Goal: Transaction & Acquisition: Obtain resource

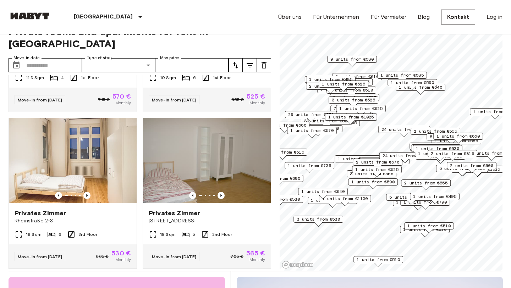
scroll to position [18, 0]
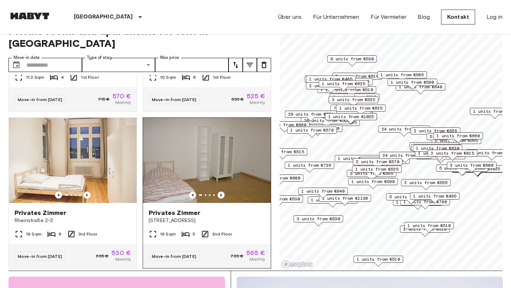
click at [206, 152] on img at bounding box center [207, 160] width 128 height 85
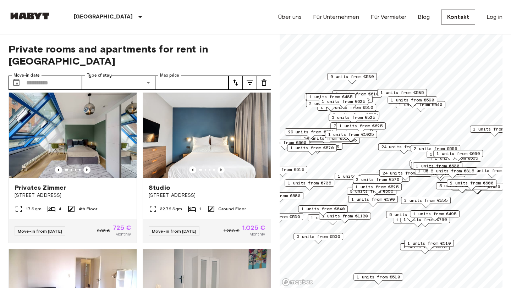
scroll to position [6, 0]
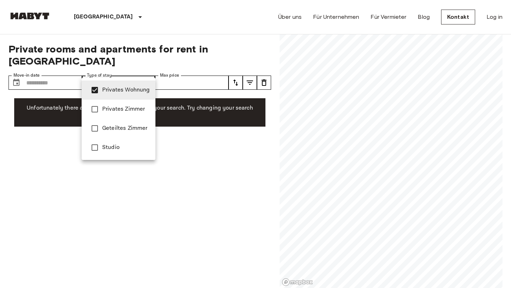
type input "**********"
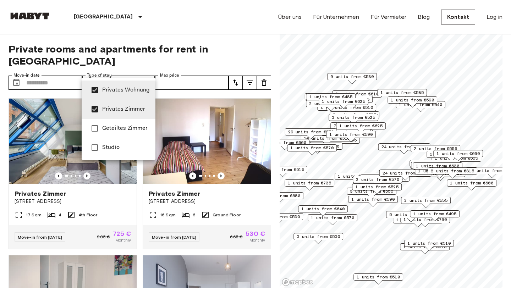
click at [165, 28] on div at bounding box center [255, 144] width 511 height 288
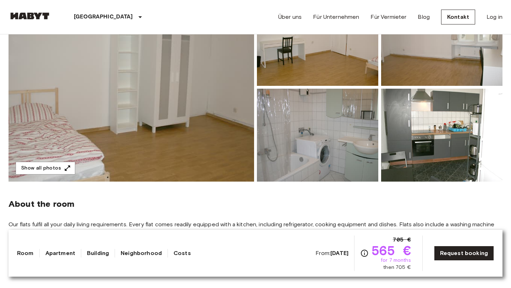
scroll to position [104, 0]
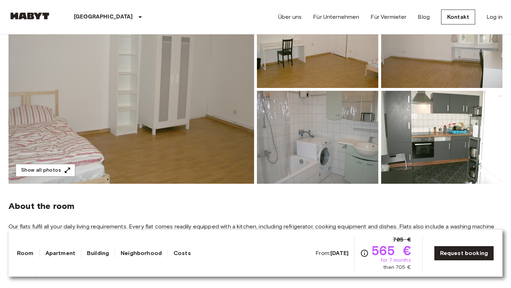
click at [166, 118] on img at bounding box center [131, 89] width 245 height 189
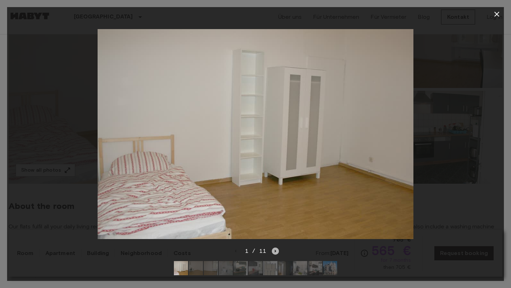
click at [274, 254] on icon "Next image" at bounding box center [275, 250] width 7 height 7
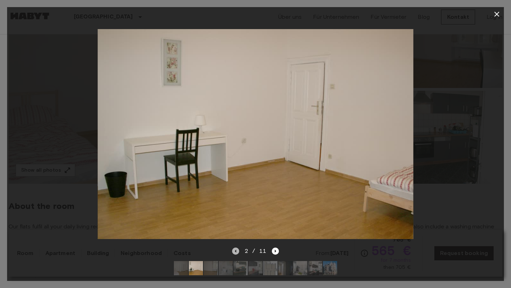
click at [235, 251] on icon "Previous image" at bounding box center [234, 251] width 1 height 3
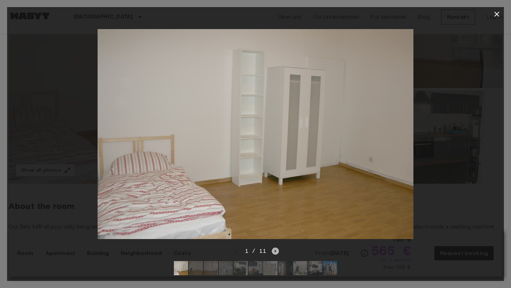
click at [276, 250] on icon "Next image" at bounding box center [275, 250] width 7 height 7
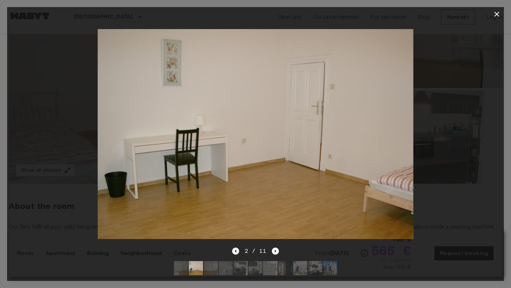
click at [238, 251] on icon "Previous image" at bounding box center [235, 250] width 7 height 7
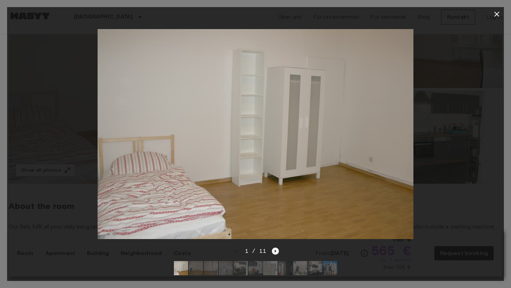
click at [274, 250] on icon "Next image" at bounding box center [275, 250] width 7 height 7
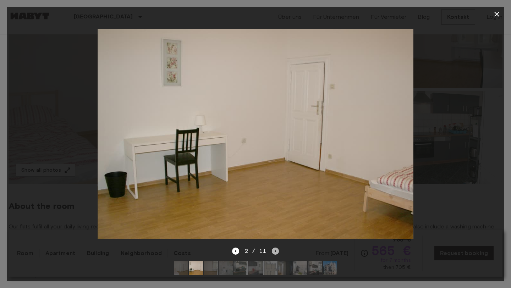
click at [274, 250] on icon "Next image" at bounding box center [275, 250] width 7 height 7
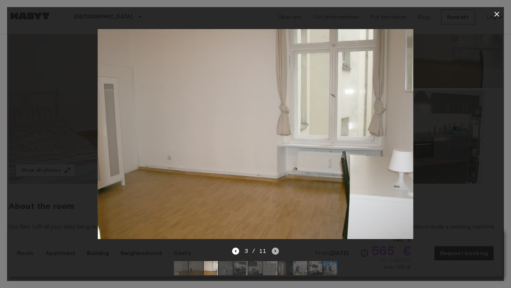
click at [274, 250] on icon "Next image" at bounding box center [275, 250] width 7 height 7
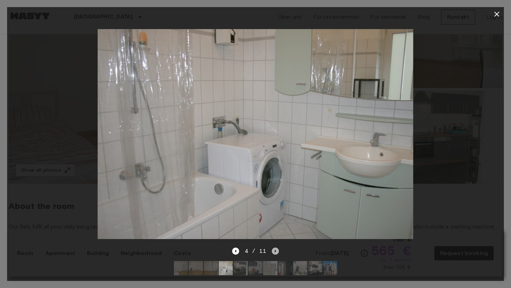
click at [275, 250] on icon "Next image" at bounding box center [275, 251] width 1 height 3
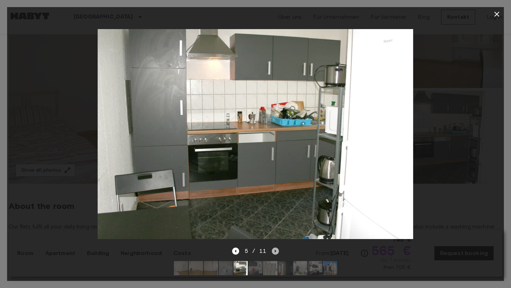
click at [275, 250] on icon "Next image" at bounding box center [275, 251] width 1 height 3
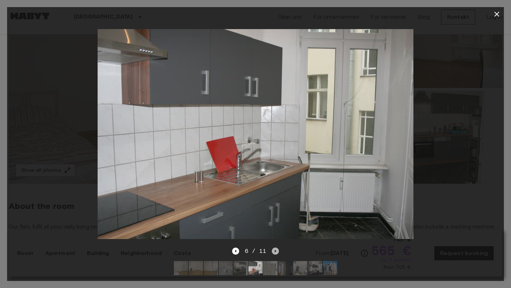
click at [275, 250] on icon "Next image" at bounding box center [275, 251] width 1 height 3
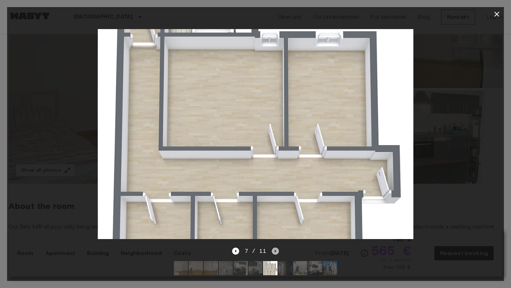
click at [275, 250] on icon "Next image" at bounding box center [275, 251] width 1 height 3
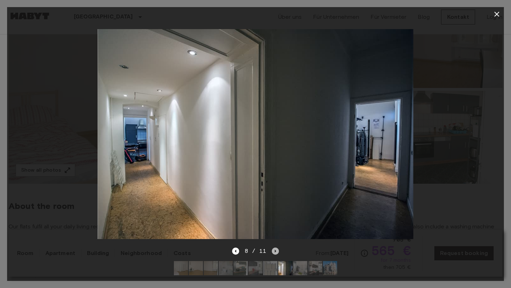
click at [275, 250] on icon "Next image" at bounding box center [275, 251] width 1 height 3
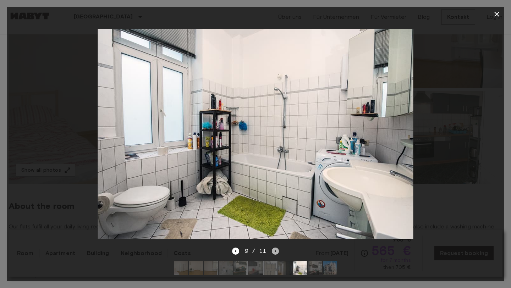
click at [275, 250] on icon "Next image" at bounding box center [275, 251] width 1 height 3
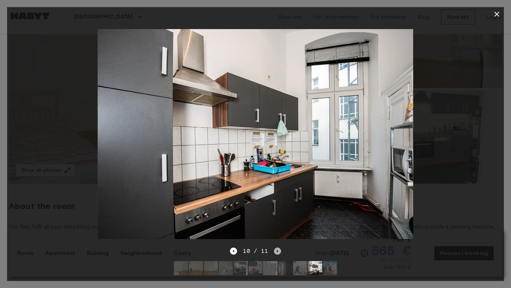
click at [274, 250] on icon "Next image" at bounding box center [277, 250] width 7 height 7
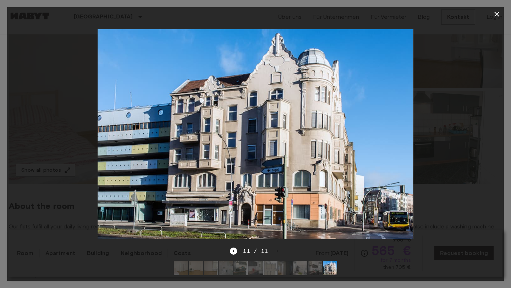
click at [272, 198] on img at bounding box center [255, 134] width 315 height 210
click at [496, 13] on icon "button" at bounding box center [496, 14] width 9 height 9
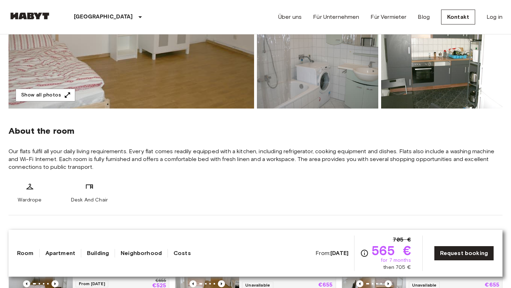
scroll to position [0, 0]
